Goal: Task Accomplishment & Management: Complete application form

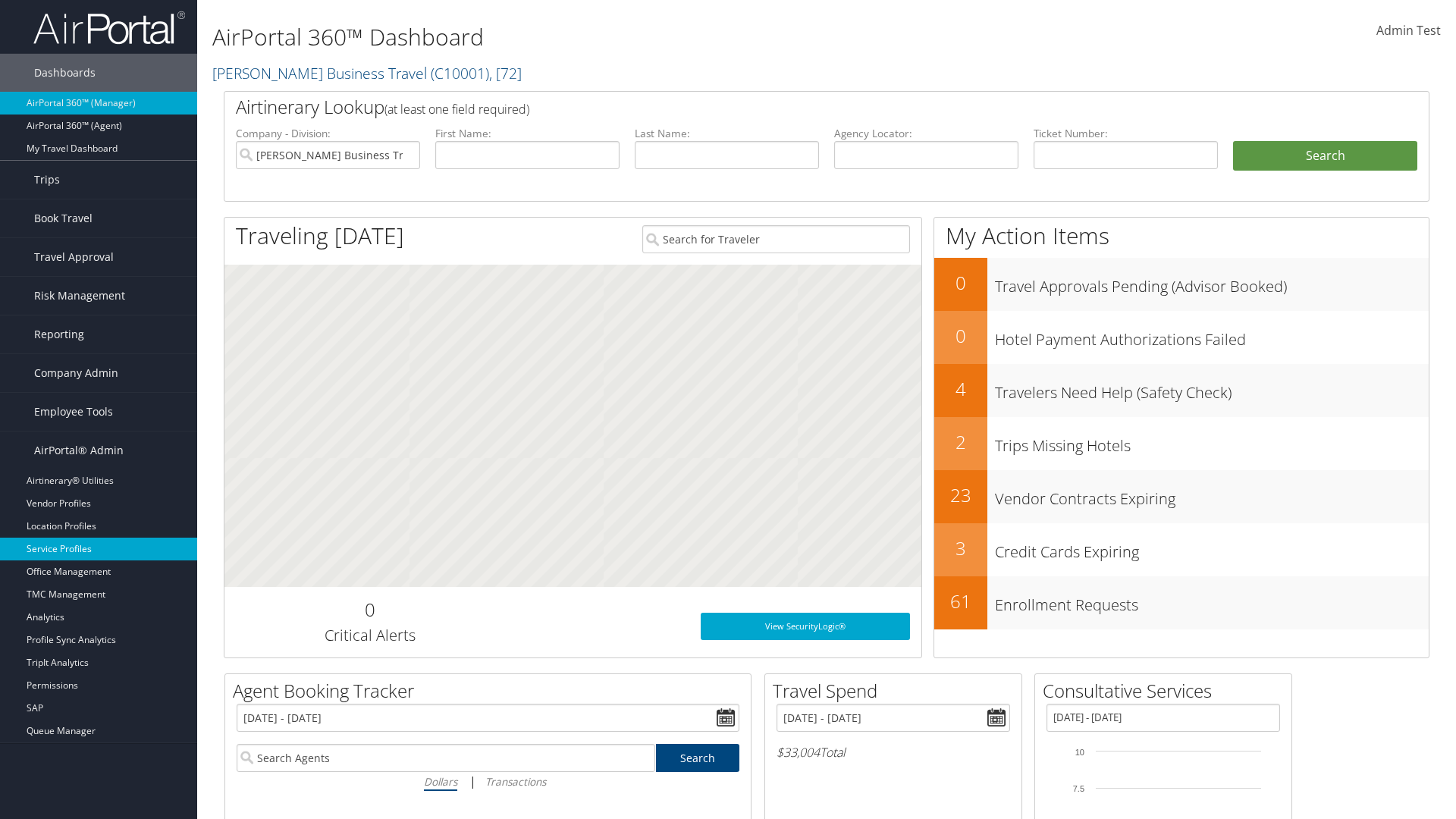
click at [98, 549] on link "Service Profiles" at bounding box center [98, 548] width 197 height 22
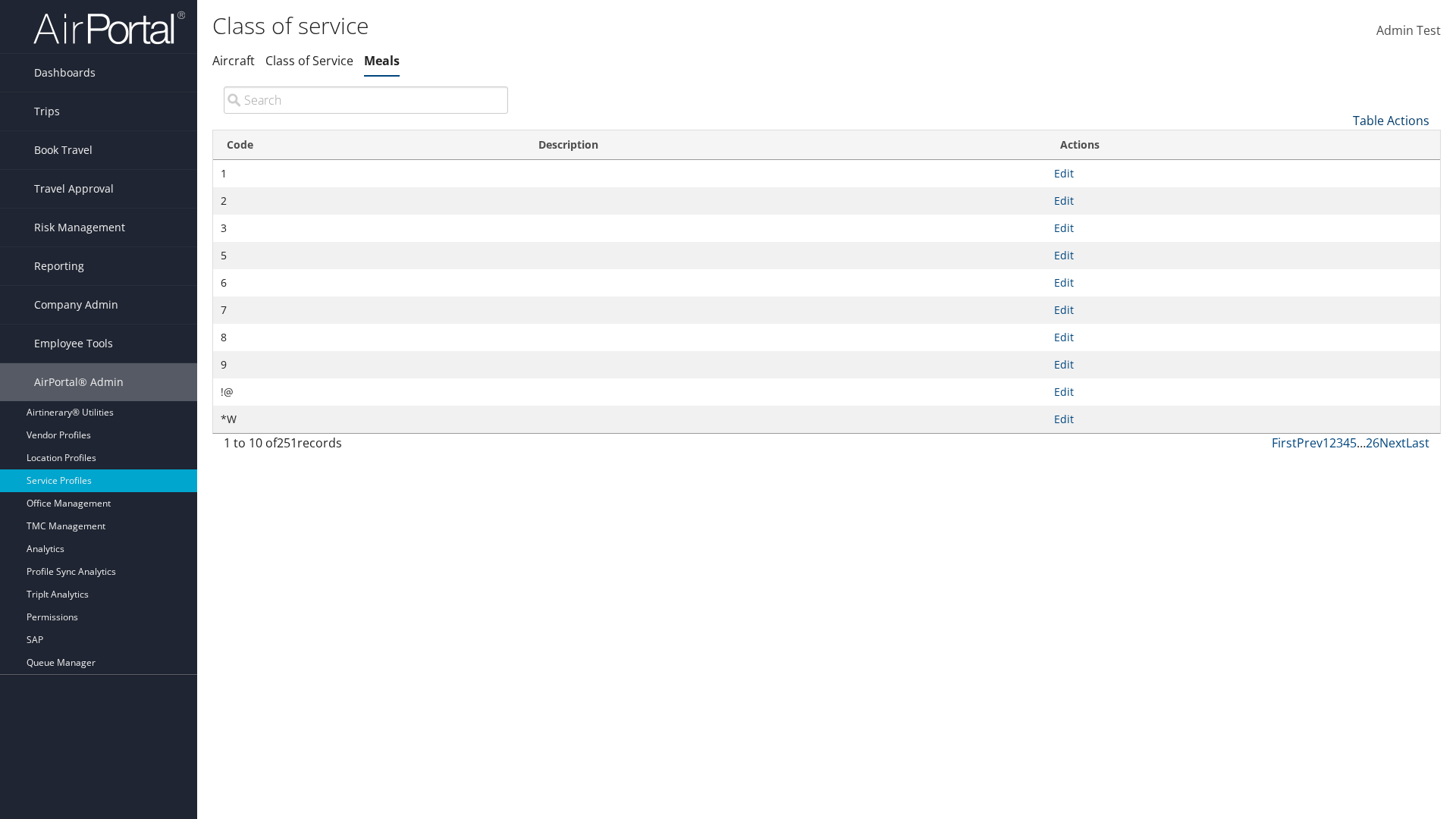
click at [1391, 120] on link "Table Actions" at bounding box center [1391, 120] width 77 height 17
click at [1340, 143] on link "New Record" at bounding box center [1340, 144] width 199 height 26
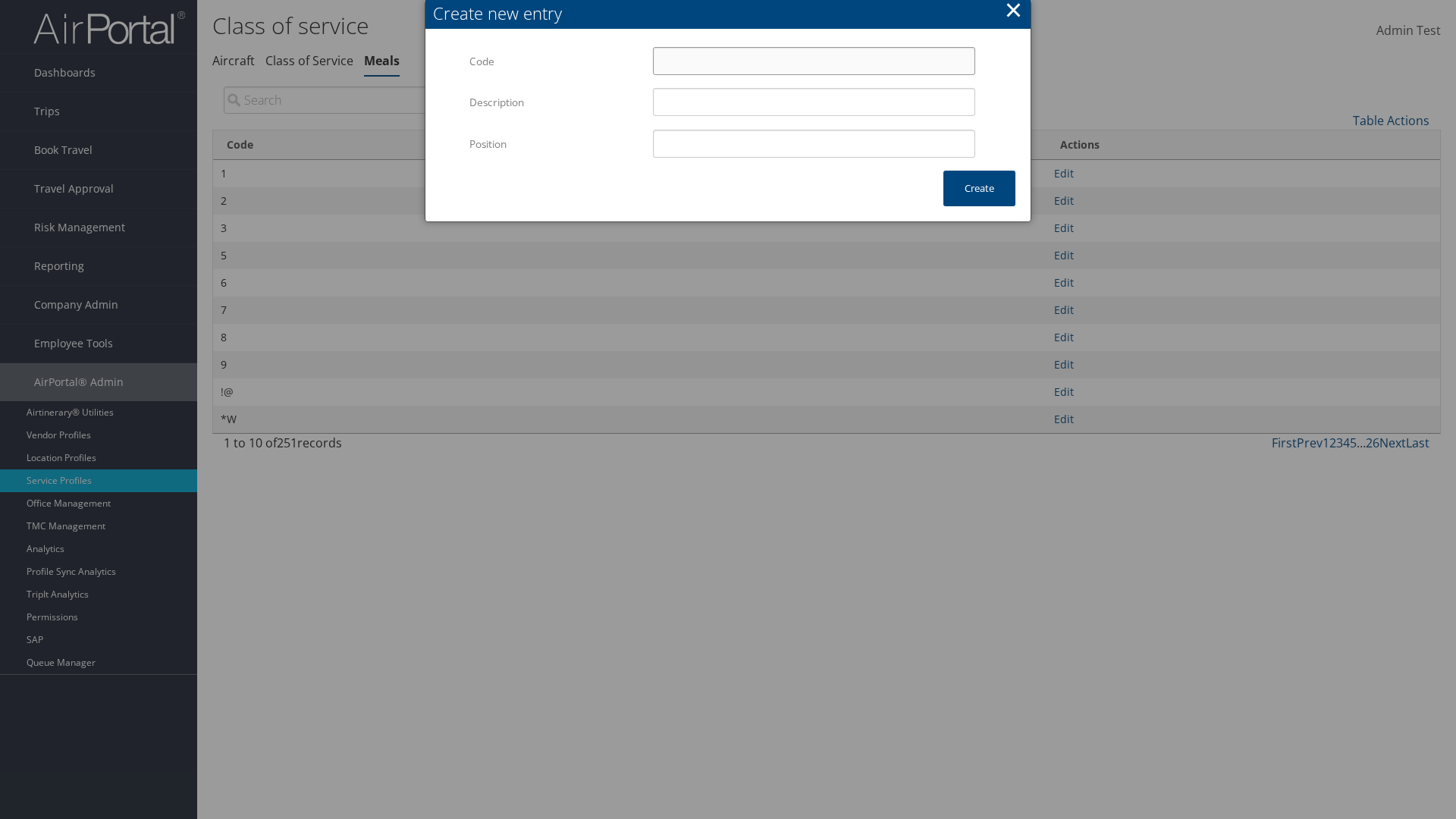
click at [814, 61] on input "Code" at bounding box center [814, 61] width 322 height 28
type input "?1"
click at [814, 143] on input "Position" at bounding box center [814, 143] width 322 height 28
type input "12"
type input "?1"
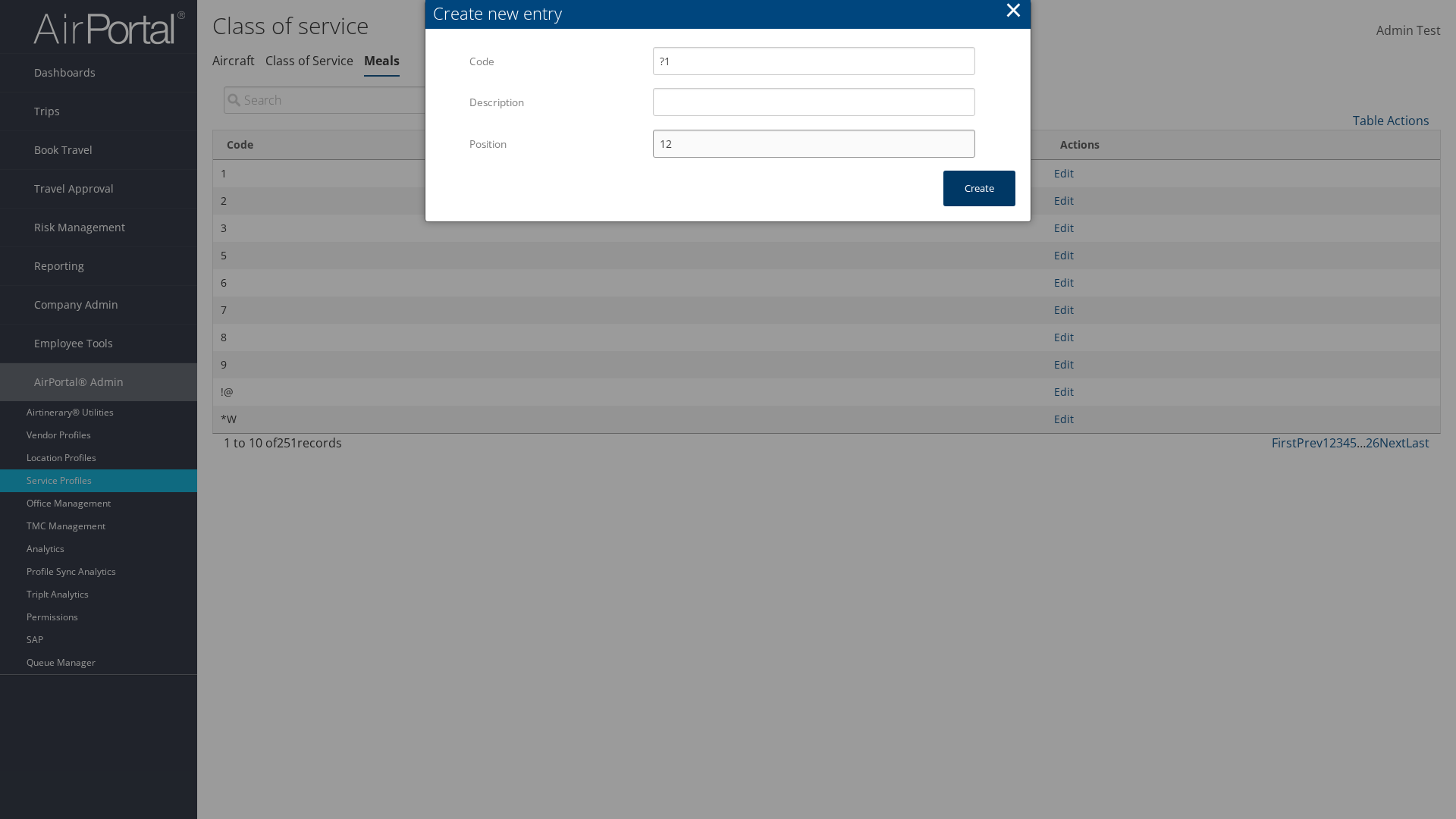
type input "12"
click at [978, 188] on button "Create" at bounding box center [979, 189] width 72 height 36
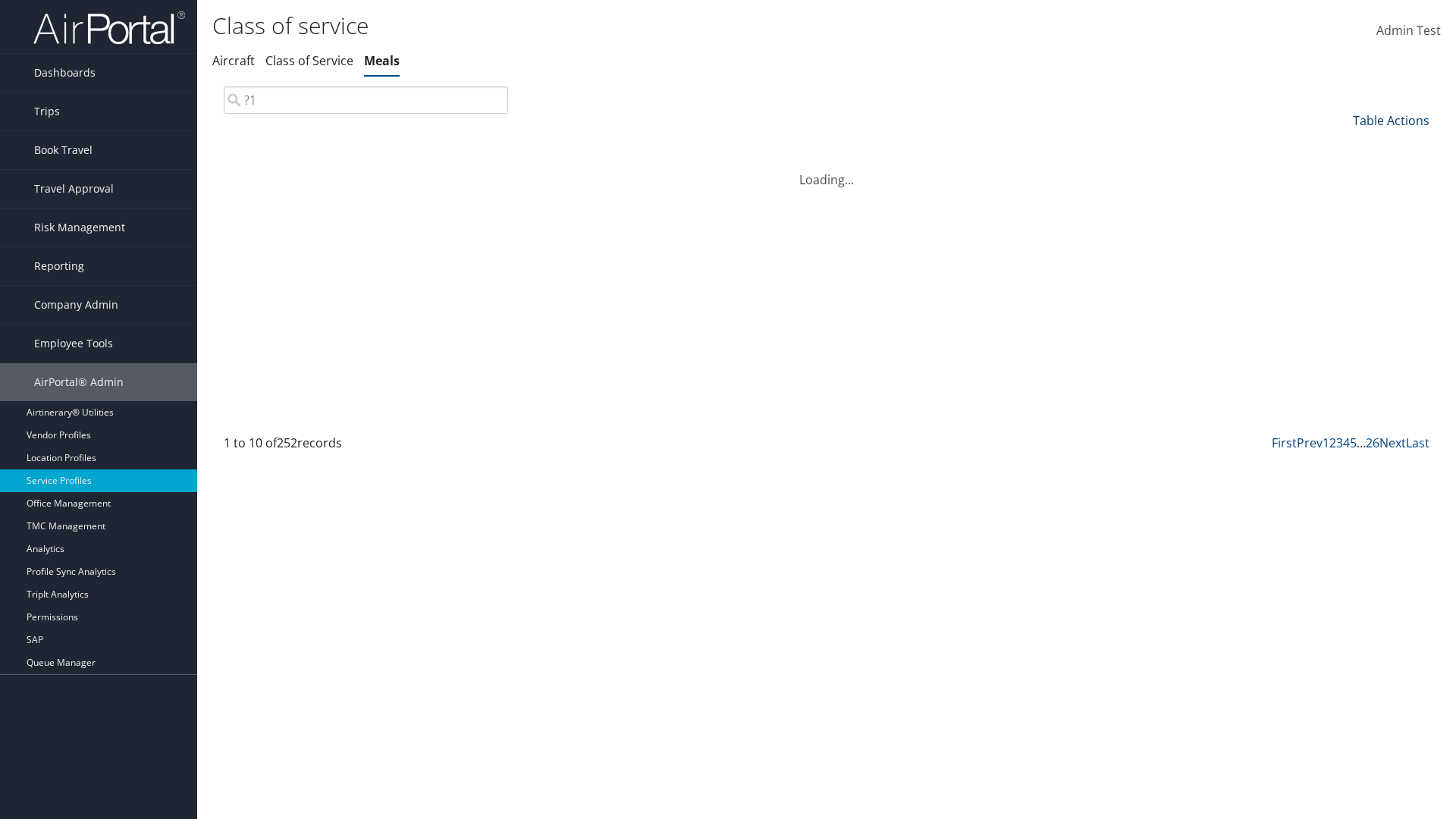
type input "?1"
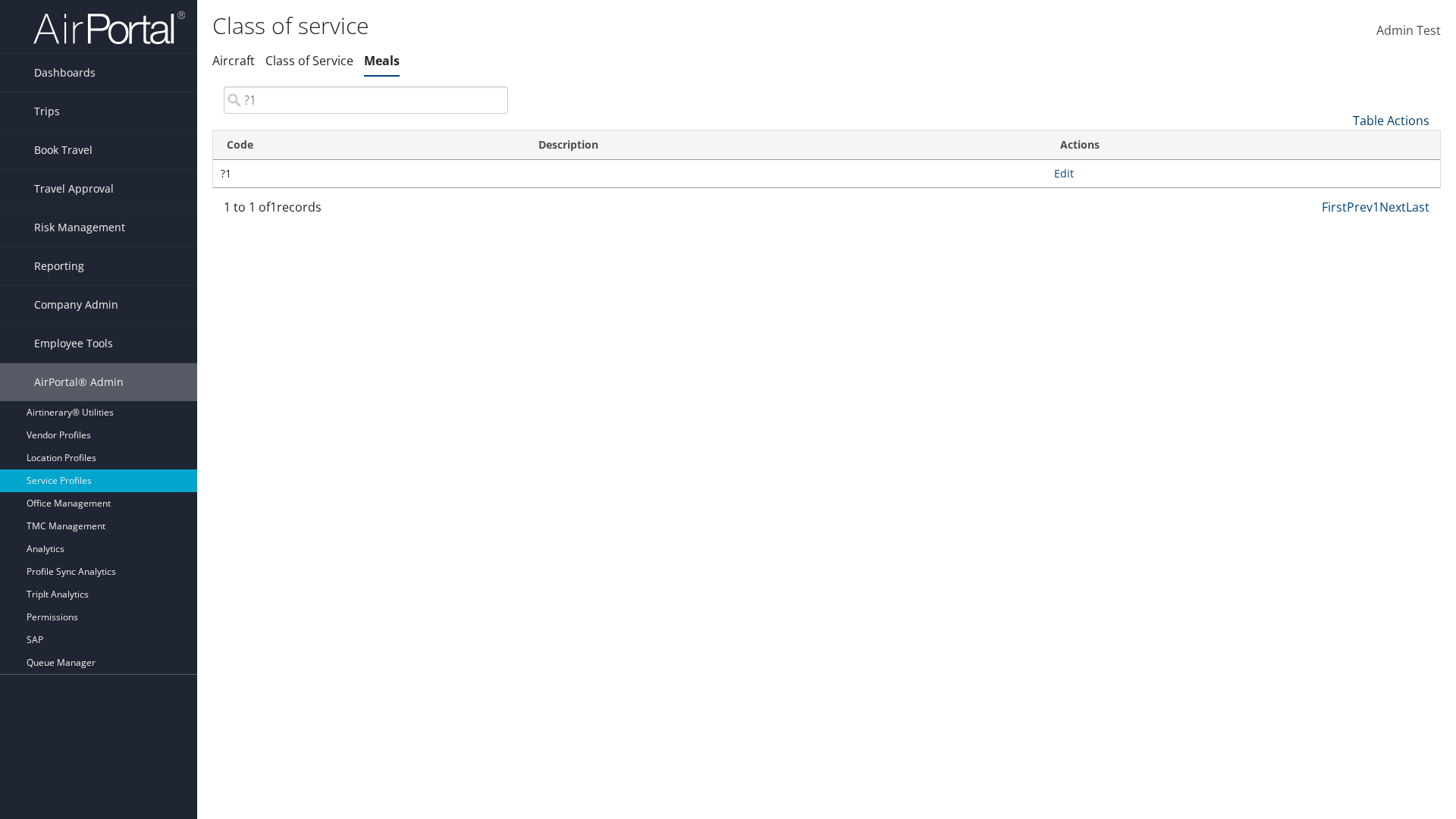
click at [1391, 120] on link "Table Actions" at bounding box center [1391, 120] width 77 height 17
click at [1340, 145] on link "Code" at bounding box center [1340, 145] width 199 height 26
click at [1340, 171] on link "Description" at bounding box center [1340, 171] width 199 height 26
click at [728, 410] on div at bounding box center [728, 410] width 1456 height 819
click at [1391, 120] on link "Table Actions" at bounding box center [1391, 120] width 77 height 17
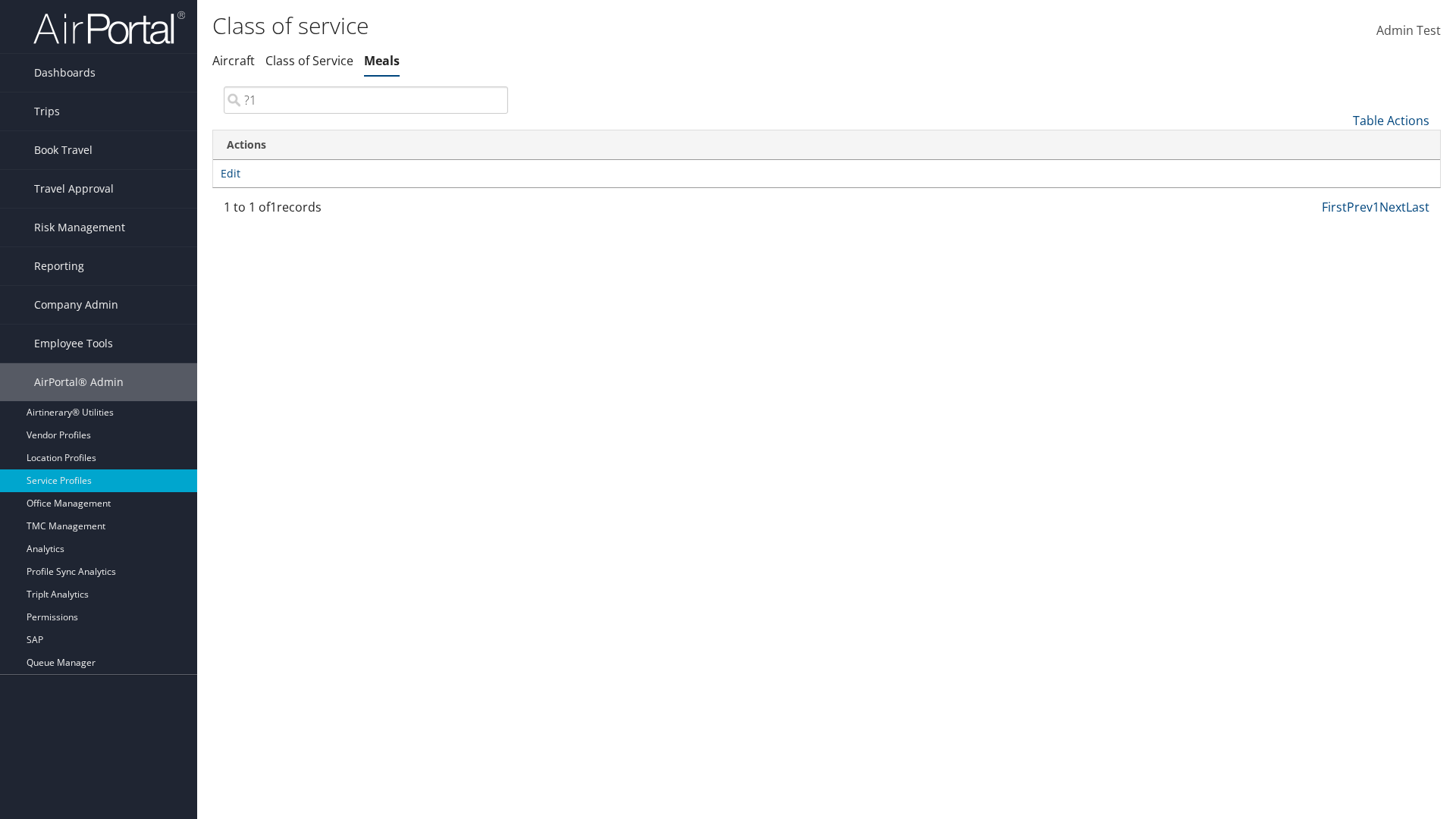
click at [1340, 195] on link "Column Visibility" at bounding box center [1340, 195] width 199 height 26
click at [1340, 145] on link "Code" at bounding box center [1340, 145] width 199 height 26
click at [1340, 171] on link "Description" at bounding box center [1340, 171] width 199 height 26
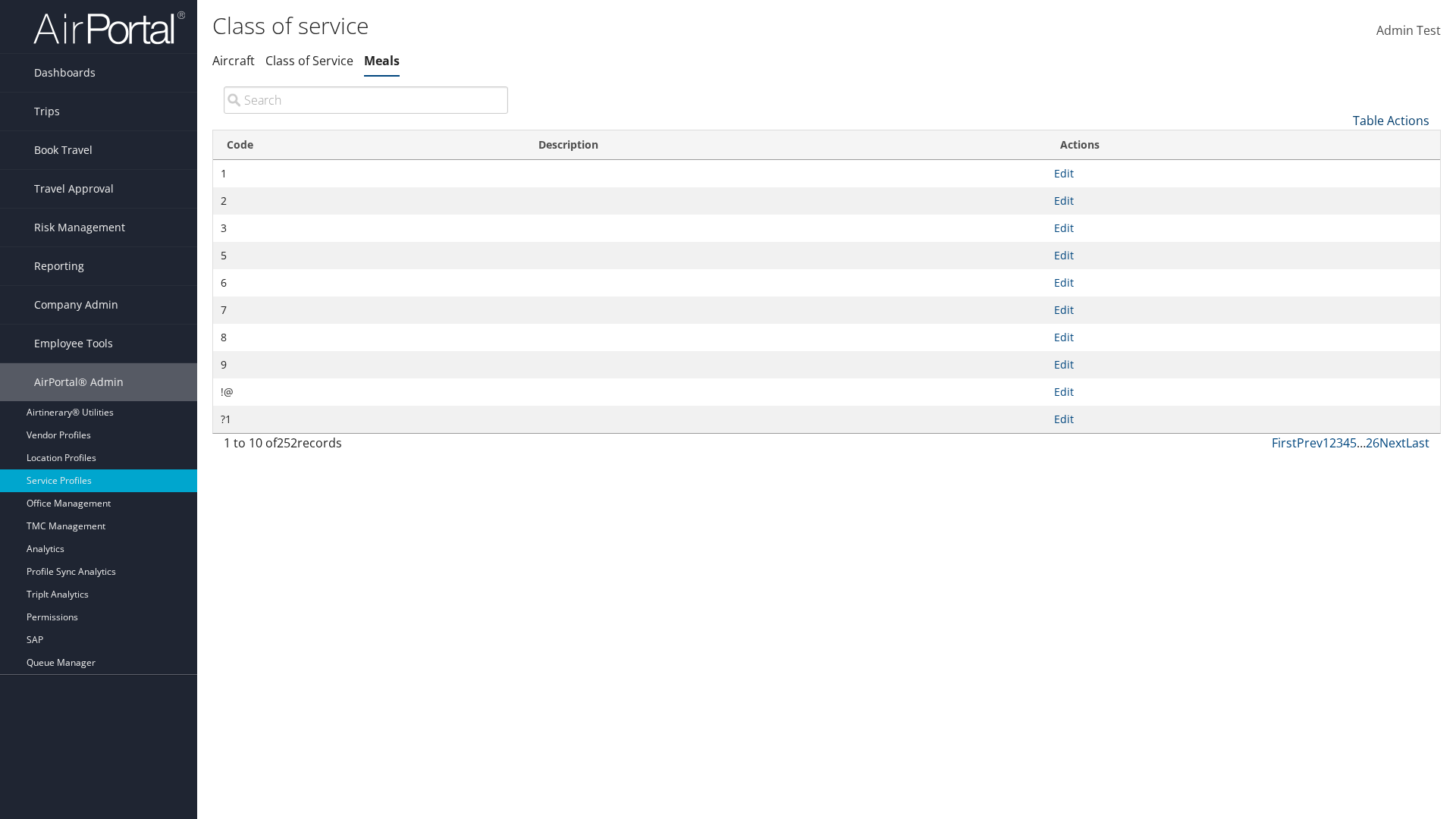
click at [1391, 120] on link "Table Actions" at bounding box center [1391, 120] width 77 height 17
click at [1340, 169] on link "Download Report" at bounding box center [1340, 169] width 199 height 26
